Goal: Task Accomplishment & Management: Complete application form

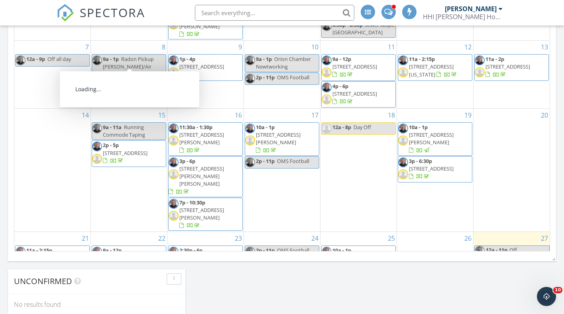
scroll to position [726, 565]
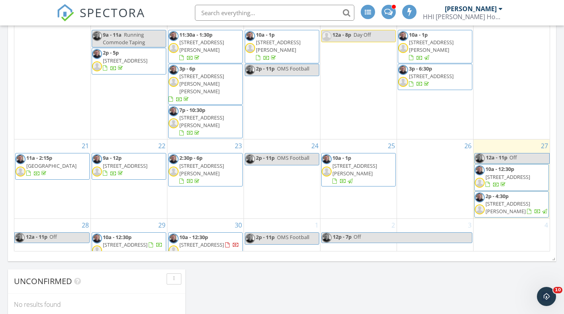
click at [44, 227] on div "28 12a - 11p Off" at bounding box center [52, 256] width 76 height 75
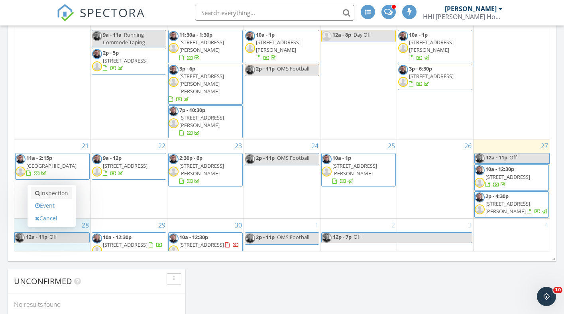
click at [55, 195] on link "Inspection" at bounding box center [51, 193] width 41 height 13
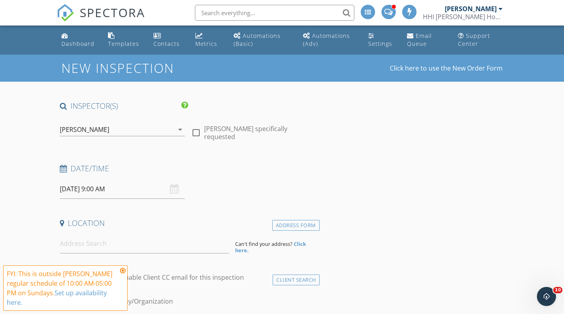
click at [85, 186] on input "09/28/2025 9:00 AM" at bounding box center [122, 189] width 125 height 20
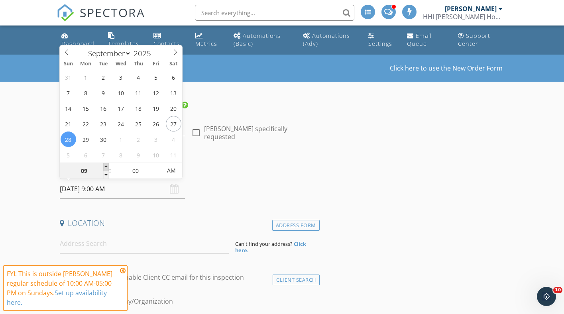
type input "10"
type input "[DATE] 10:00 AM"
click at [107, 167] on span at bounding box center [106, 167] width 6 height 8
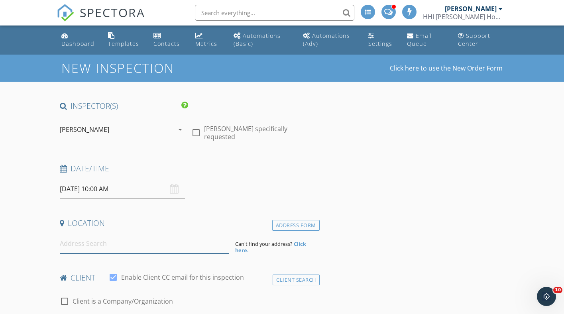
click at [82, 246] on input at bounding box center [144, 244] width 169 height 20
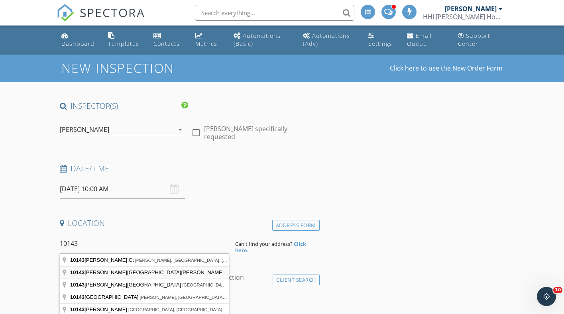
type input "10143 Whipple Tree Lane, Village of Clarkston, MI, USA"
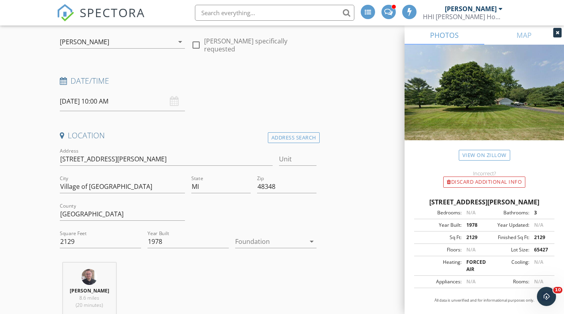
scroll to position [88, 0]
drag, startPoint x: 133, startPoint y: 158, endPoint x: 61, endPoint y: 160, distance: 71.8
click at [61, 160] on input "[STREET_ADDRESS][PERSON_NAME]" at bounding box center [166, 158] width 213 height 13
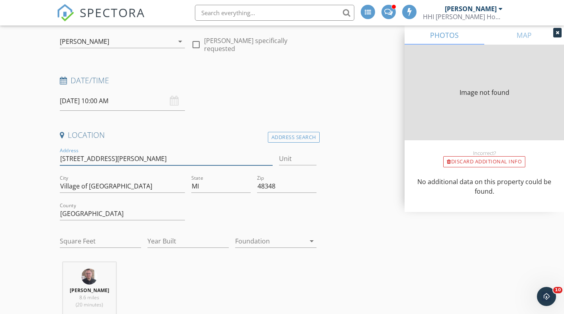
type input "2129"
type input "1978"
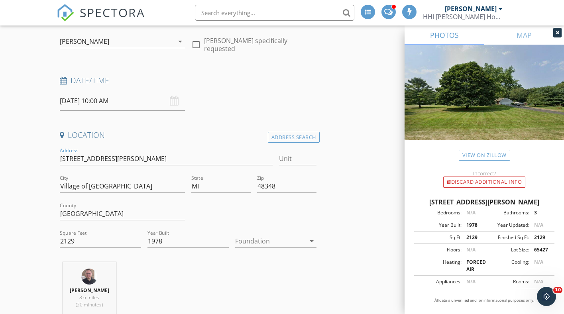
click at [285, 241] on div at bounding box center [270, 241] width 70 height 13
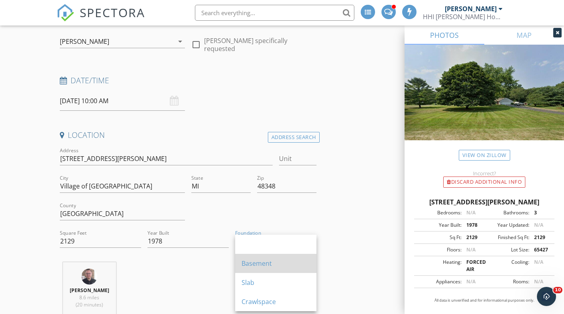
click at [262, 260] on div "Basement" at bounding box center [276, 264] width 69 height 10
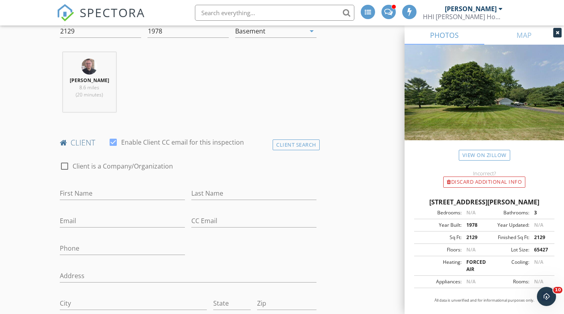
scroll to position [305, 0]
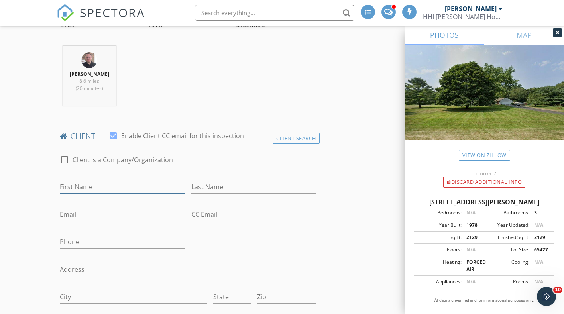
click at [100, 185] on input "First Name" at bounding box center [122, 187] width 125 height 13
type input "[PERSON_NAME]"
click at [79, 213] on input "Email" at bounding box center [122, 214] width 125 height 13
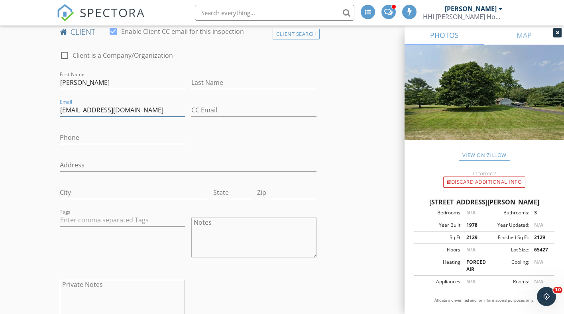
scroll to position [0, 0]
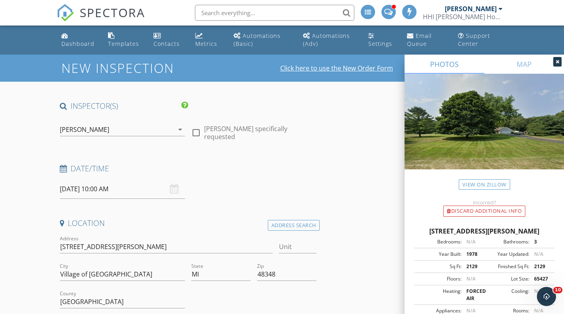
type input "[EMAIL_ADDRESS][DOMAIN_NAME]"
click at [341, 65] on link "Click here to use the New Order Form" at bounding box center [336, 68] width 113 height 6
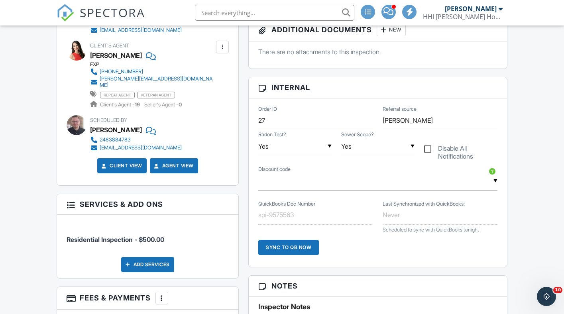
scroll to position [345, 0]
click at [155, 272] on div "Add Services" at bounding box center [147, 264] width 53 height 15
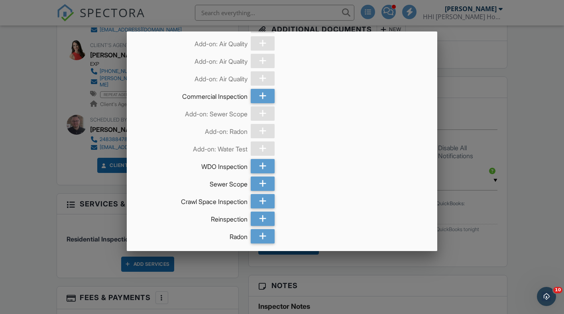
scroll to position [345, 0]
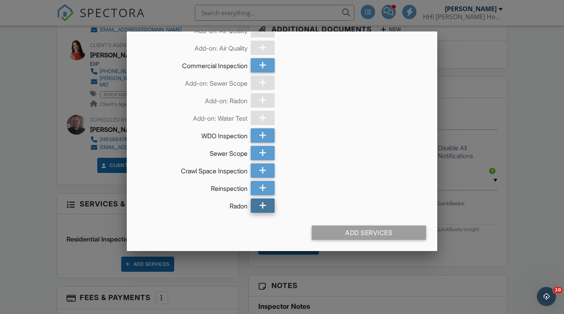
click at [262, 210] on icon at bounding box center [263, 206] width 8 height 14
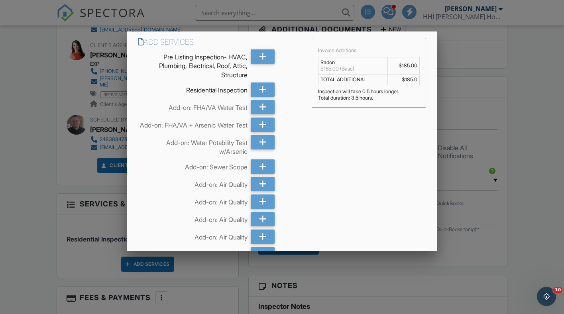
scroll to position [9, 0]
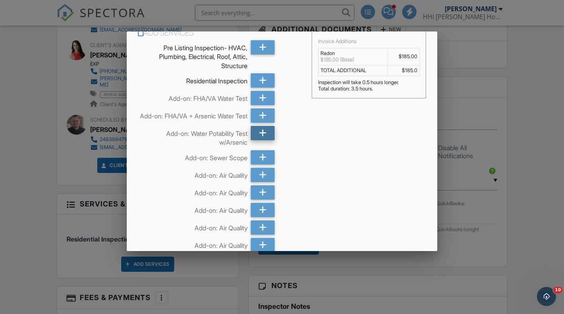
click at [260, 136] on icon at bounding box center [263, 133] width 8 height 14
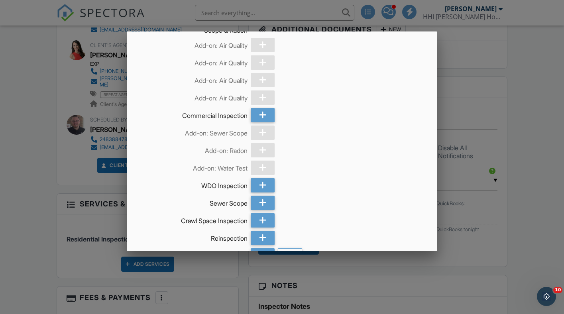
scroll to position [365, 0]
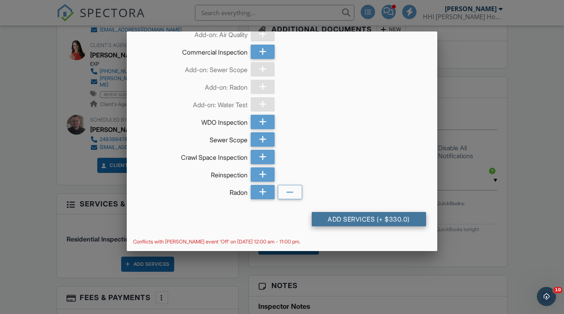
click at [365, 219] on div "Add Services (+ $330.0)" at bounding box center [369, 219] width 114 height 14
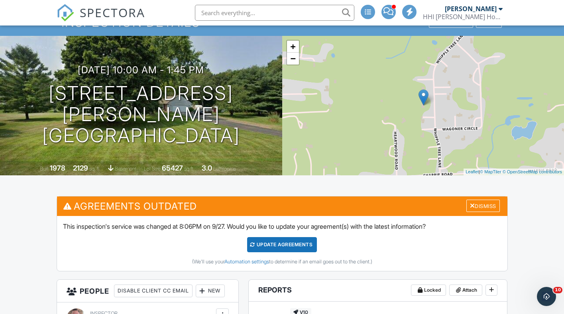
scroll to position [61, 0]
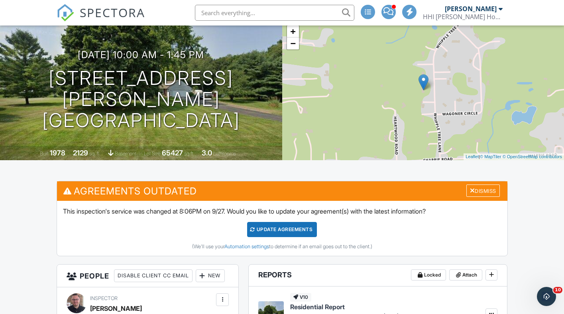
click at [295, 226] on div "Update Agreements" at bounding box center [282, 229] width 70 height 15
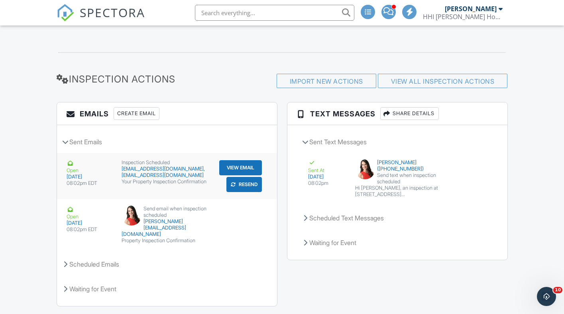
scroll to position [1123, 0]
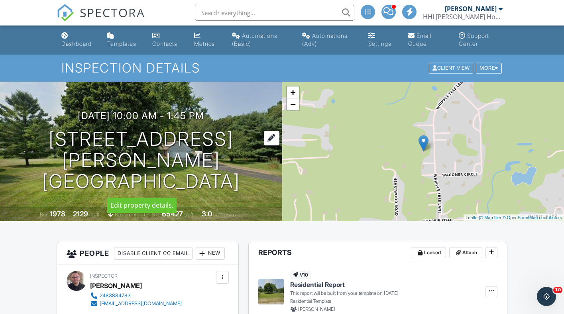
click at [266, 140] on div at bounding box center [272, 138] width 16 height 15
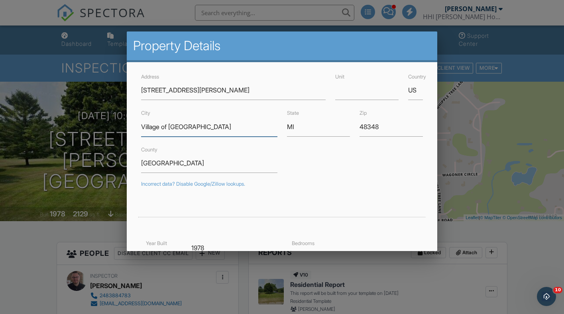
drag, startPoint x: 202, startPoint y: 128, endPoint x: 142, endPoint y: 127, distance: 59.8
click at [142, 127] on input "Village of [GEOGRAPHIC_DATA]" at bounding box center [209, 127] width 136 height 20
drag, startPoint x: 382, startPoint y: 129, endPoint x: 358, endPoint y: 129, distance: 24.3
click at [358, 129] on div "Zip 48348" at bounding box center [391, 122] width 73 height 28
click at [49, 188] on div at bounding box center [282, 156] width 564 height 393
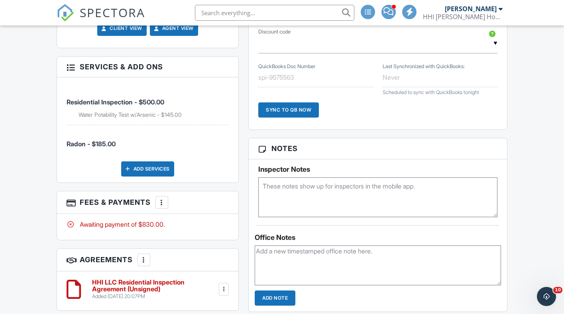
scroll to position [507, 0]
